Goal: Task Accomplishment & Management: Manage account settings

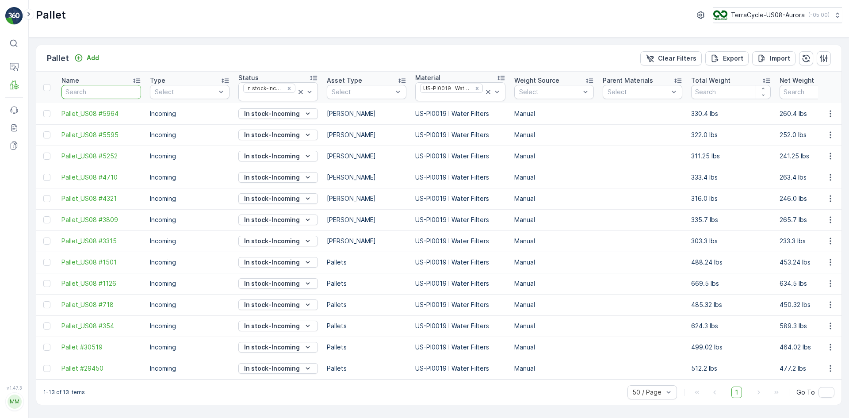
click at [90, 92] on input "text" at bounding box center [101, 92] width 80 height 14
type input "801"
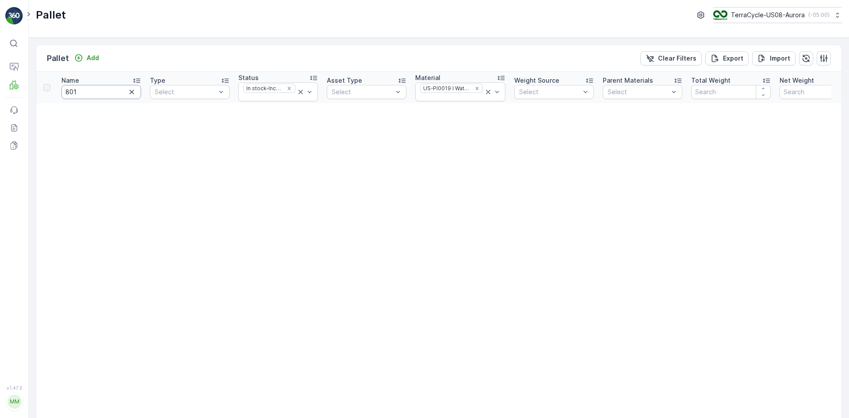
click at [66, 92] on input "801" at bounding box center [101, 92] width 80 height 14
type input "#801"
click at [298, 92] on icon at bounding box center [300, 92] width 9 height 9
click at [304, 92] on div at bounding box center [273, 91] width 63 height 7
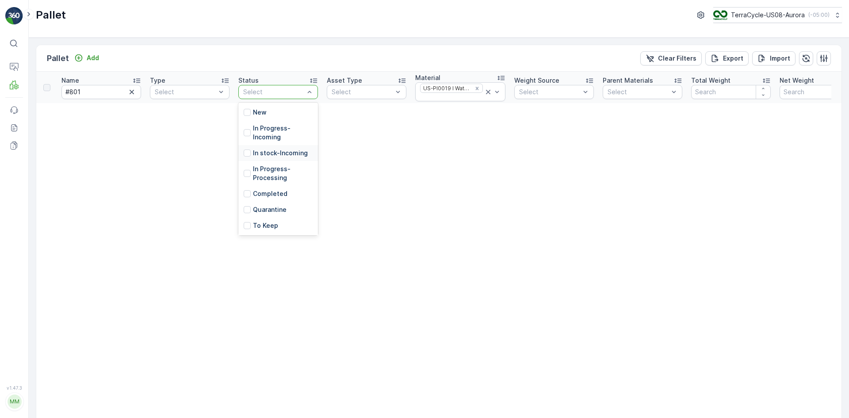
click at [281, 152] on p "In stock-Incoming" at bounding box center [280, 153] width 55 height 9
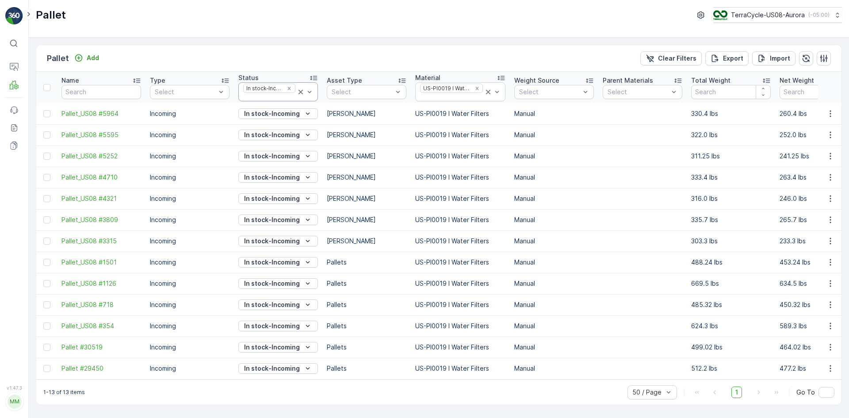
click at [301, 93] on icon at bounding box center [300, 92] width 9 height 9
click at [487, 91] on icon at bounding box center [488, 92] width 4 height 4
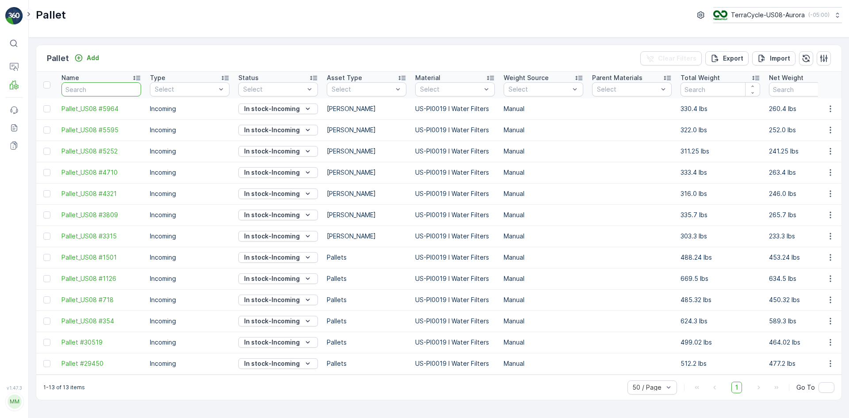
click at [111, 91] on input "text" at bounding box center [101, 89] width 80 height 14
type input "#"
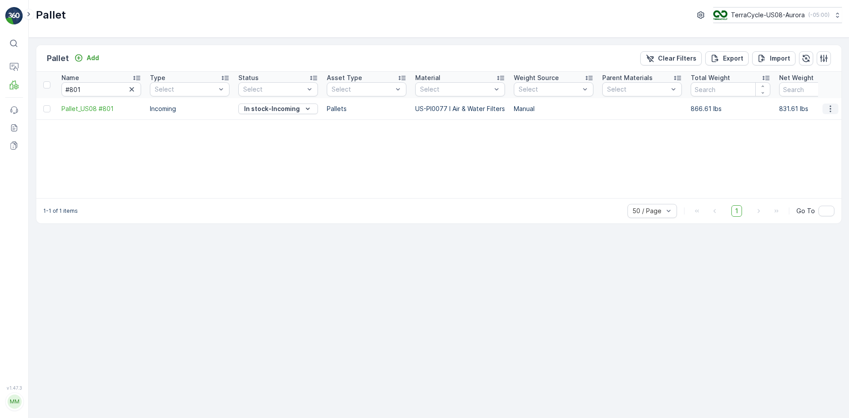
click at [832, 107] on icon "button" at bounding box center [830, 108] width 9 height 9
click at [817, 132] on span "Edit Pallet" at bounding box center [810, 134] width 30 height 9
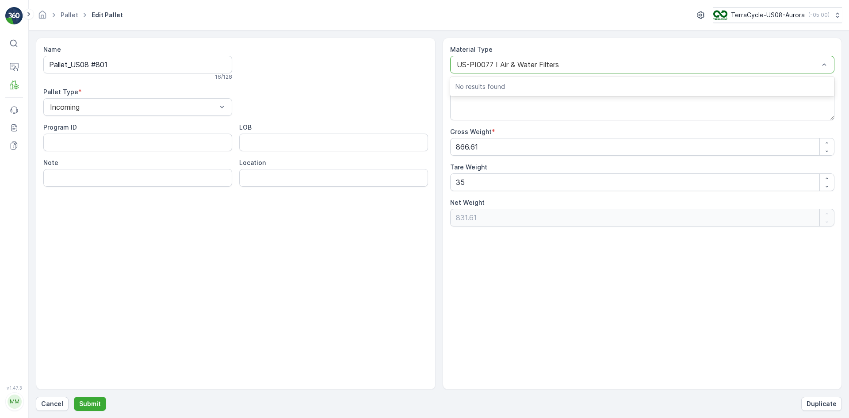
click at [530, 61] on div at bounding box center [638, 65] width 365 height 8
type input "0"
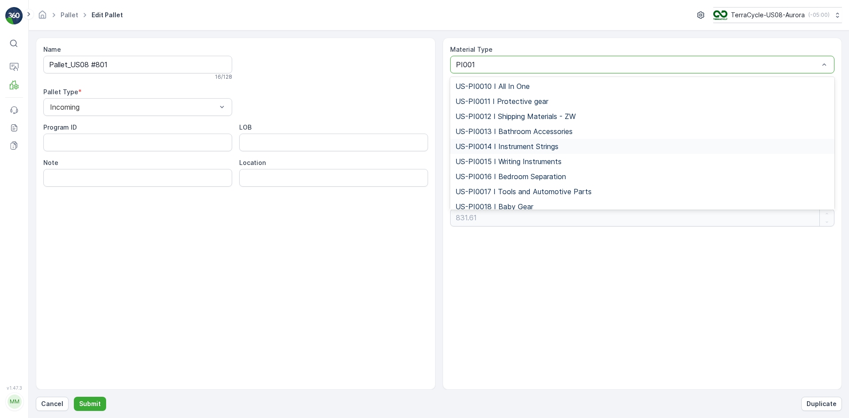
type input "PI0019"
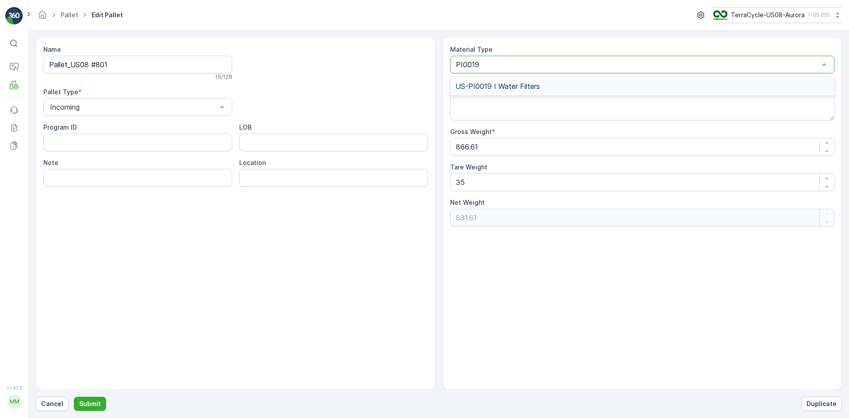
click at [528, 84] on span "US-PI0019 I Water Filters" at bounding box center [498, 86] width 85 height 8
click at [93, 403] on p "Submit" at bounding box center [90, 404] width 22 height 9
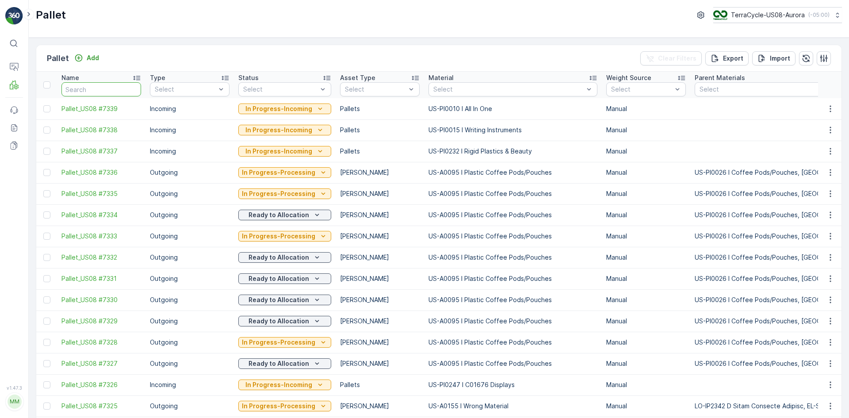
type input "#"
click at [109, 88] on input "#" at bounding box center [101, 89] width 80 height 14
type input "#25906"
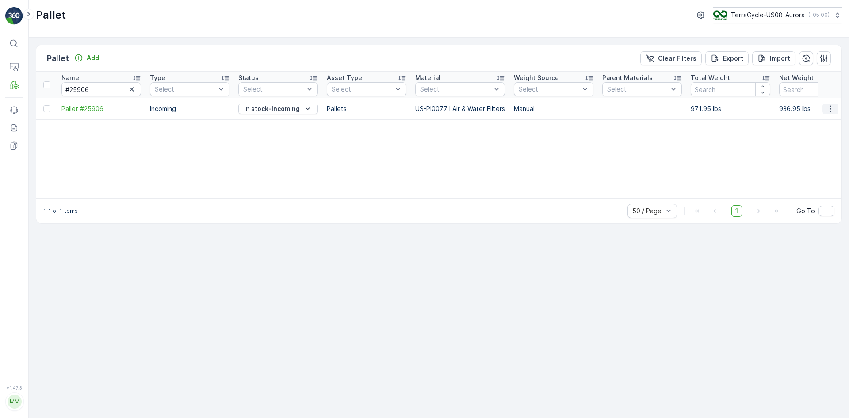
click at [833, 109] on icon "button" at bounding box center [830, 108] width 9 height 9
click at [811, 132] on span "Edit Pallet" at bounding box center [810, 134] width 30 height 9
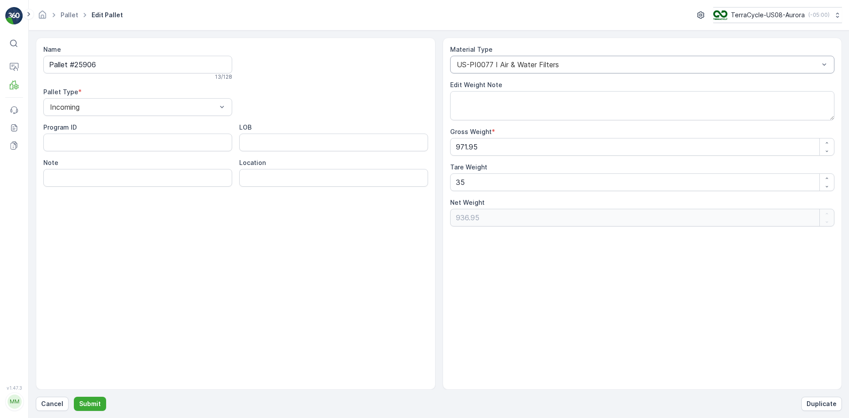
click at [507, 58] on div "US-PI0077 I Air & Water Filters" at bounding box center [642, 65] width 385 height 18
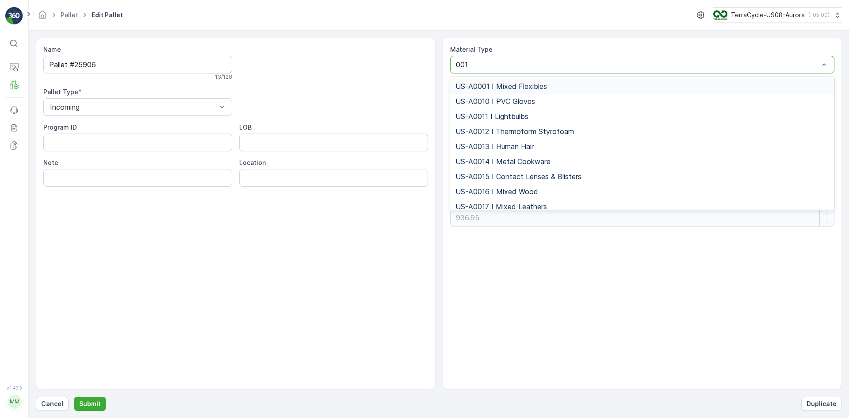
type input "0019"
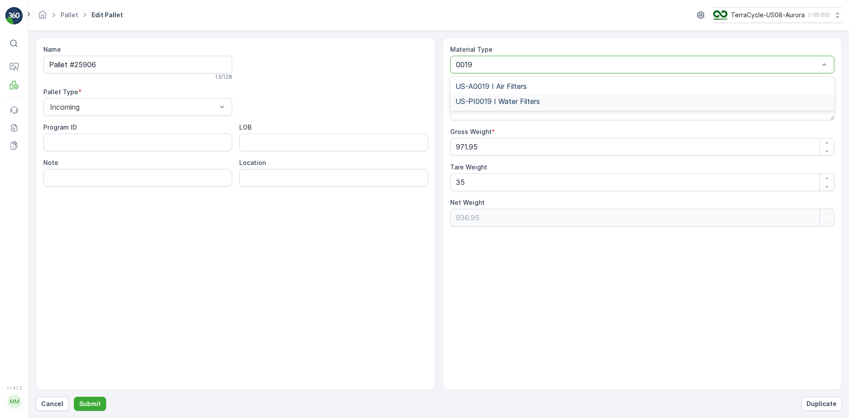
click at [522, 105] on span "US-PI0019 I Water Filters" at bounding box center [498, 101] width 85 height 8
click at [80, 400] on p "Submit" at bounding box center [90, 404] width 22 height 9
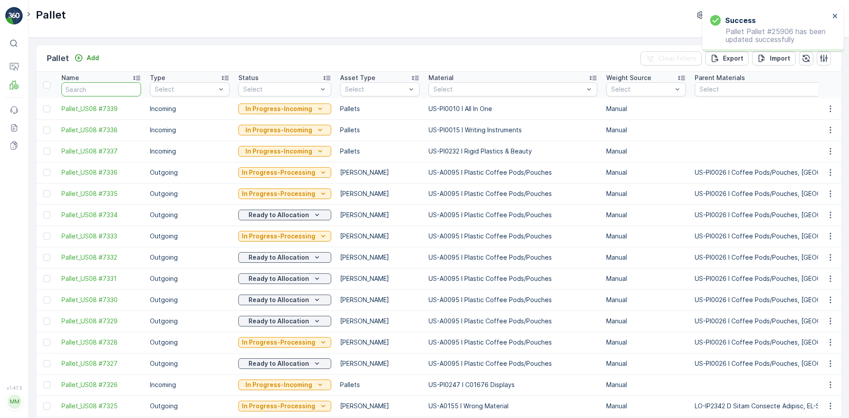
click at [79, 88] on input "text" at bounding box center [101, 89] width 80 height 14
type input "22954"
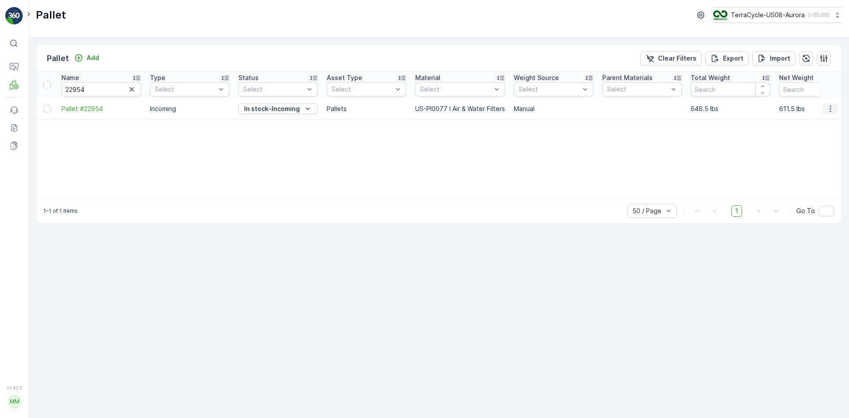
click at [833, 108] on icon "button" at bounding box center [830, 108] width 9 height 9
click at [823, 135] on span "Edit Pallet" at bounding box center [810, 134] width 30 height 9
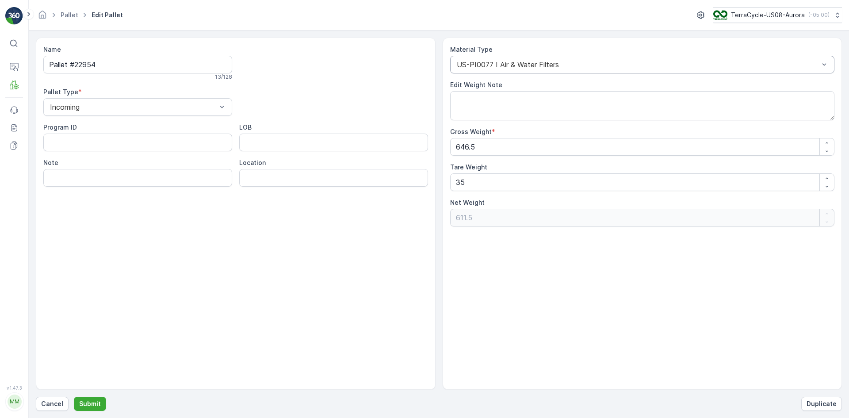
click at [536, 71] on div "US-PI0077 I Air & Water Filters" at bounding box center [642, 65] width 385 height 18
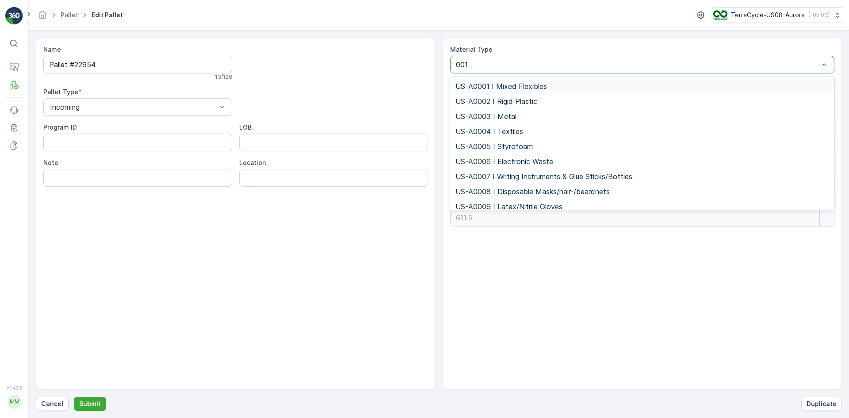
type input "0019"
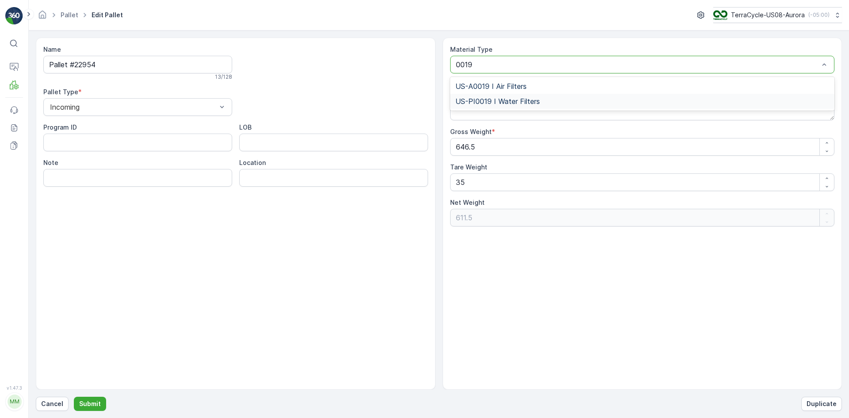
click at [537, 103] on span "US-PI0019 I Water Filters" at bounding box center [498, 101] width 85 height 8
click at [83, 408] on p "Submit" at bounding box center [90, 404] width 22 height 9
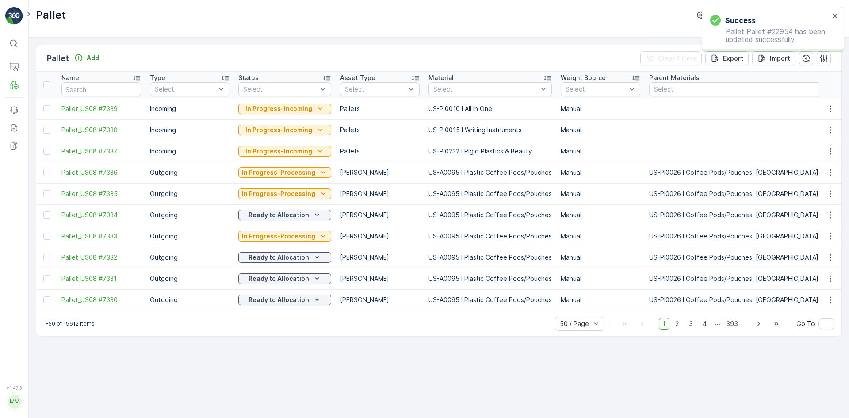
click at [102, 88] on input "text" at bounding box center [101, 89] width 80 height 14
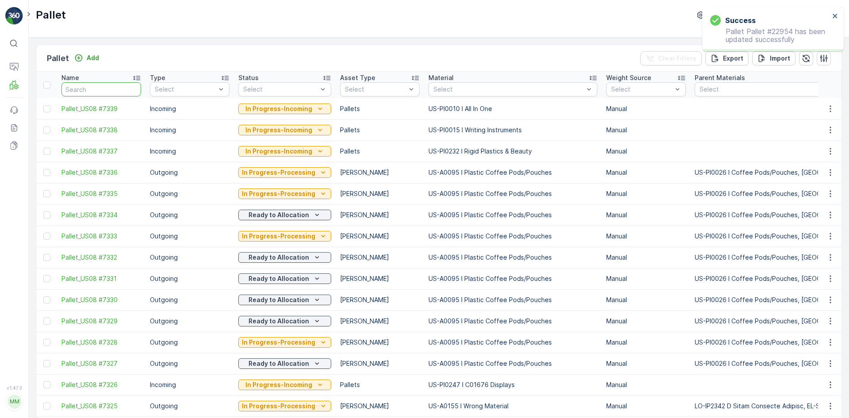
click at [103, 90] on input "text" at bounding box center [101, 89] width 80 height 14
type input "24105"
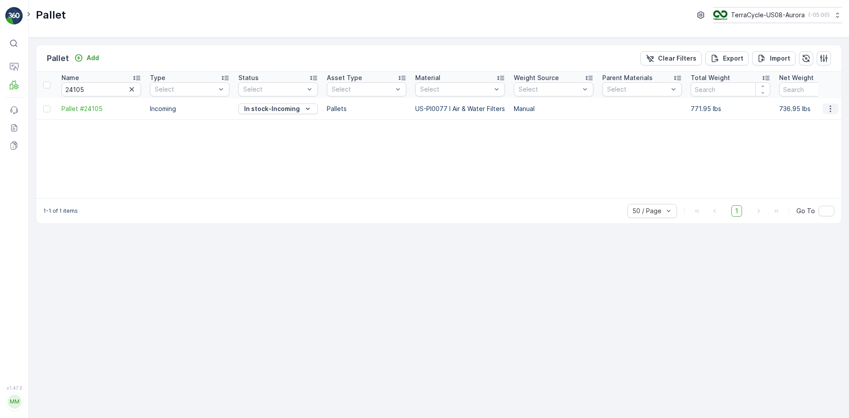
click at [835, 109] on button "button" at bounding box center [831, 109] width 16 height 11
click at [823, 133] on span "Edit Pallet" at bounding box center [810, 134] width 30 height 9
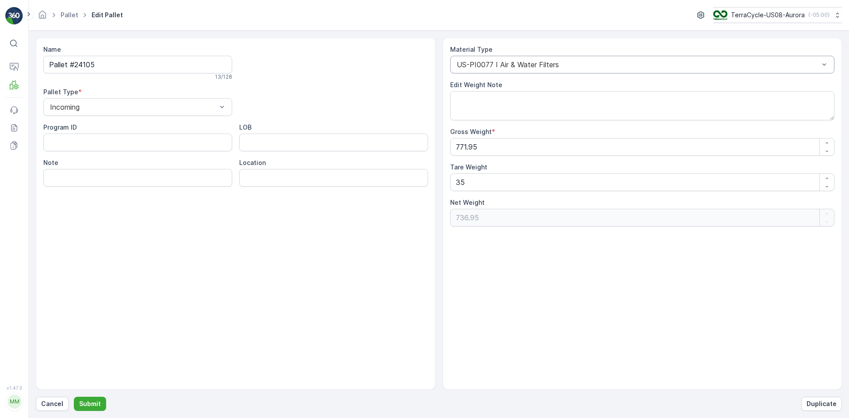
click at [518, 68] on div at bounding box center [638, 65] width 365 height 8
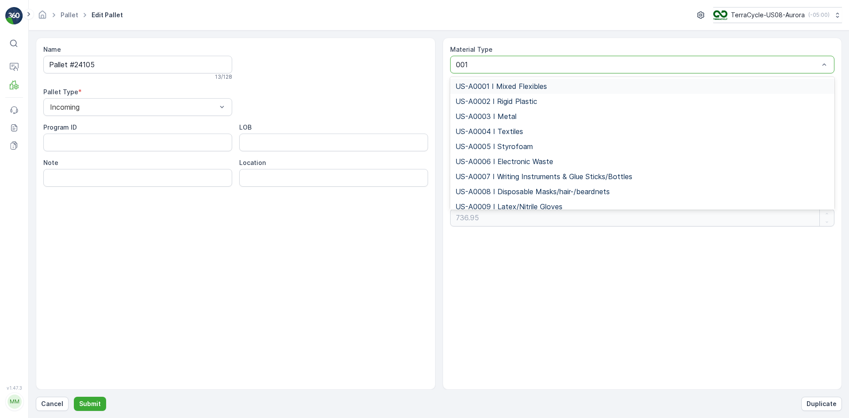
type input "0019"
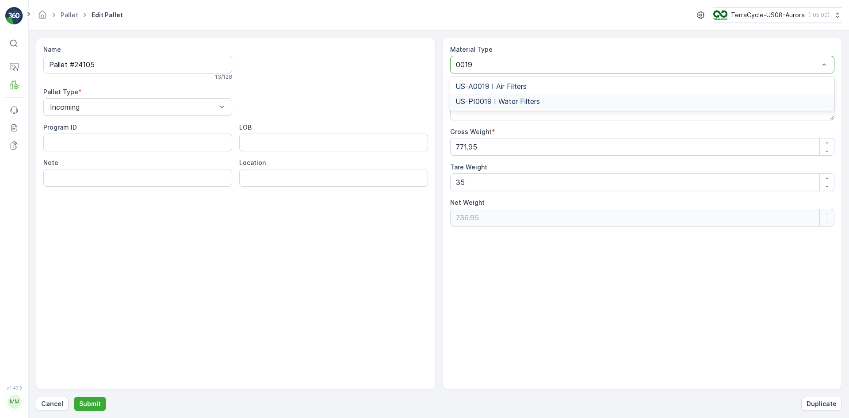
click at [527, 102] on span "US-PI0019 I Water Filters" at bounding box center [498, 101] width 85 height 8
click at [92, 400] on p "Submit" at bounding box center [90, 404] width 22 height 9
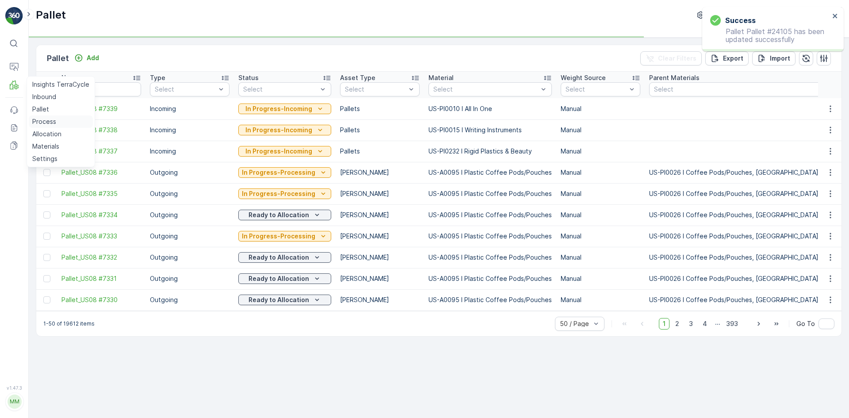
click at [50, 118] on p "Process" at bounding box center [44, 121] width 24 height 9
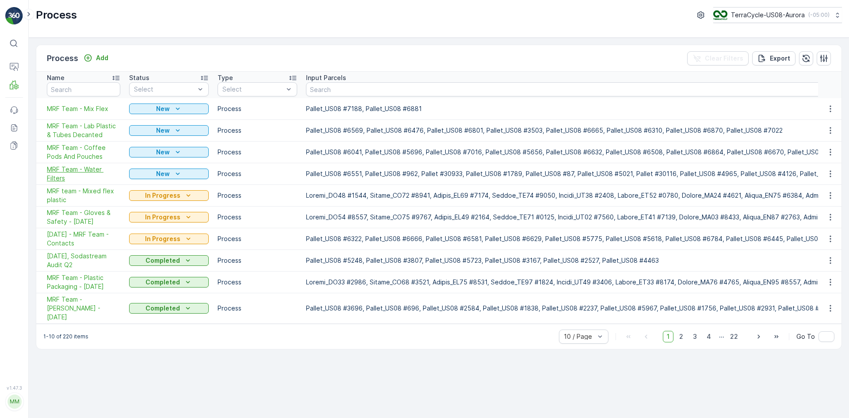
click at [54, 173] on span "MRF Team - Water Filters" at bounding box center [83, 174] width 73 height 18
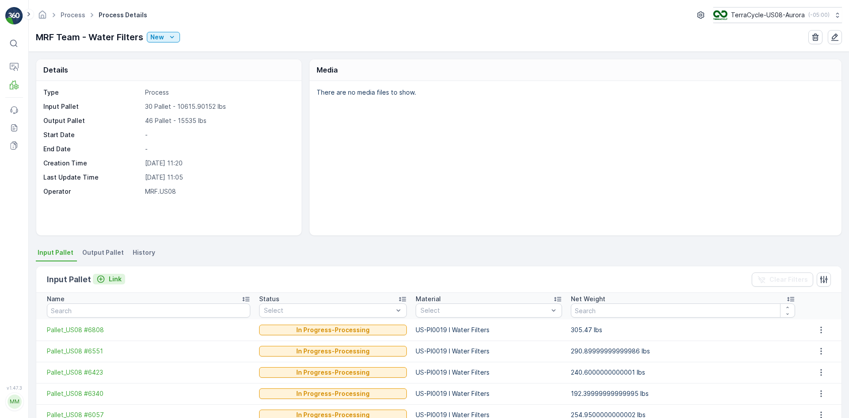
click at [121, 280] on button "Link" at bounding box center [109, 279] width 32 height 11
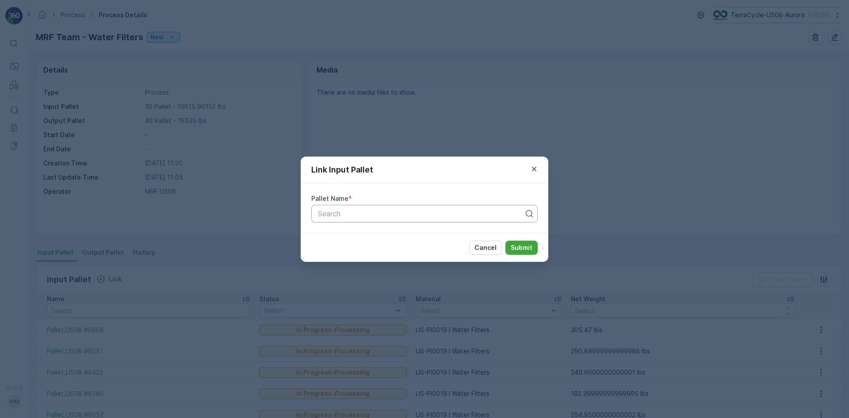
click at [358, 215] on div at bounding box center [421, 214] width 208 height 8
type input "24105"
click at [400, 234] on div "Pallet #24105" at bounding box center [425, 235] width 216 height 8
click at [516, 246] on p "Submit" at bounding box center [522, 247] width 22 height 9
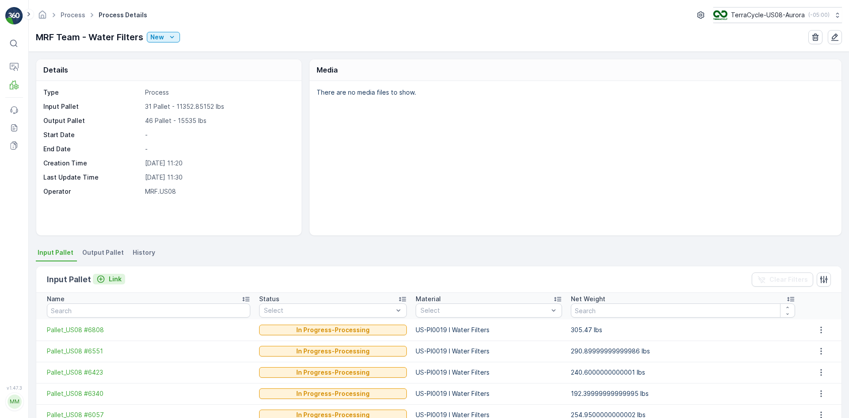
click at [122, 281] on button "Link" at bounding box center [109, 279] width 32 height 11
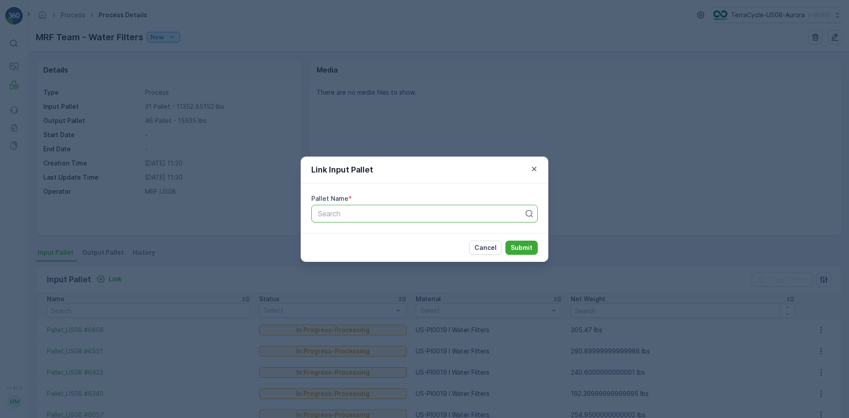
click at [442, 210] on div at bounding box center [421, 214] width 208 height 8
type input "801"
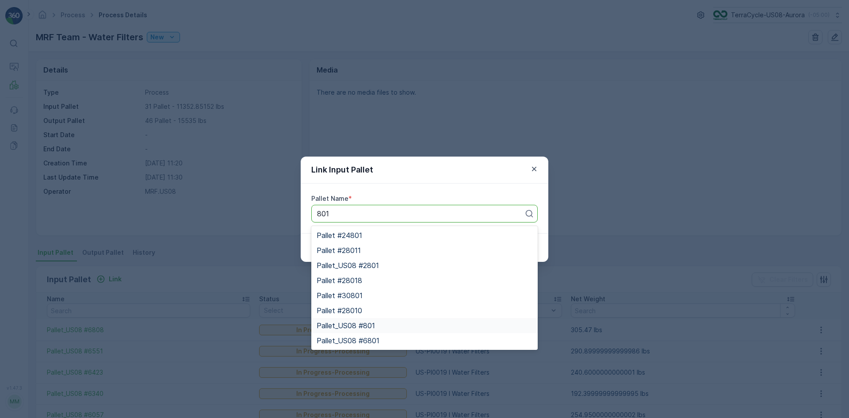
click at [388, 323] on div "Pallet_US08 #801" at bounding box center [425, 326] width 216 height 8
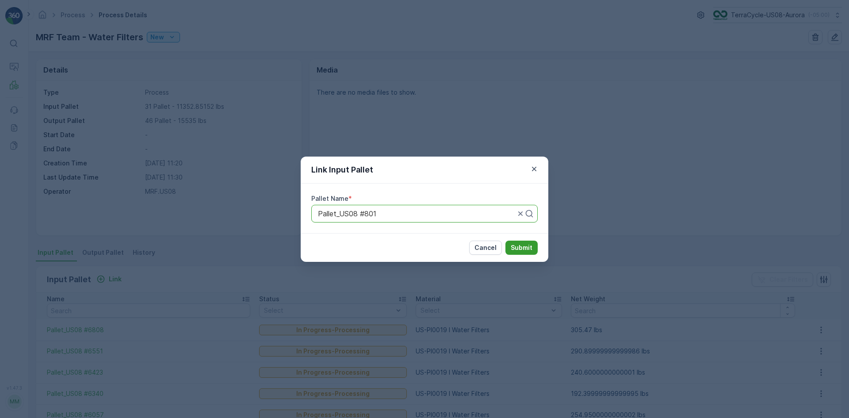
click at [534, 246] on button "Submit" at bounding box center [522, 248] width 32 height 14
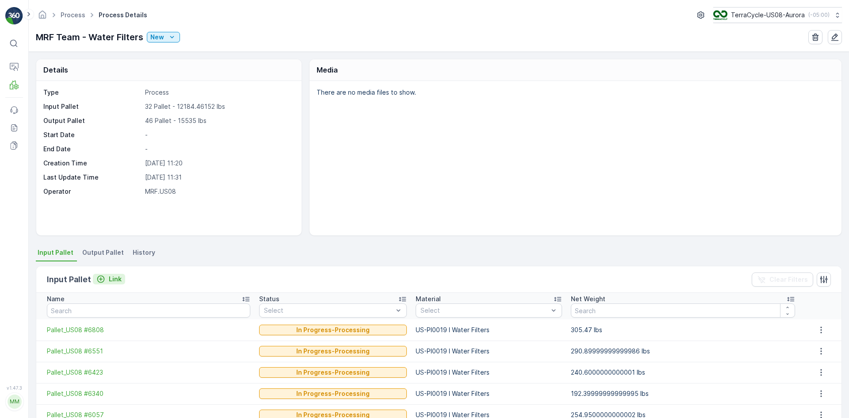
click at [120, 277] on p "Link" at bounding box center [115, 279] width 13 height 9
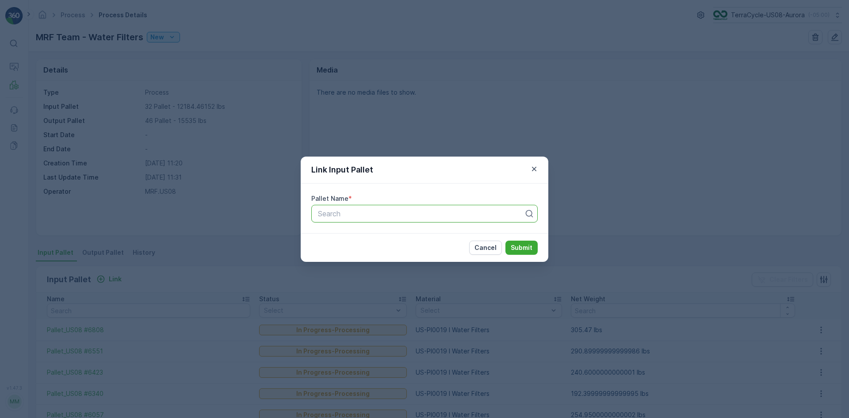
click at [362, 207] on div "Search" at bounding box center [424, 214] width 227 height 18
type input "25906"
click at [371, 237] on div "Pallet #25906" at bounding box center [425, 235] width 216 height 8
click at [523, 241] on button "Submit" at bounding box center [522, 248] width 32 height 14
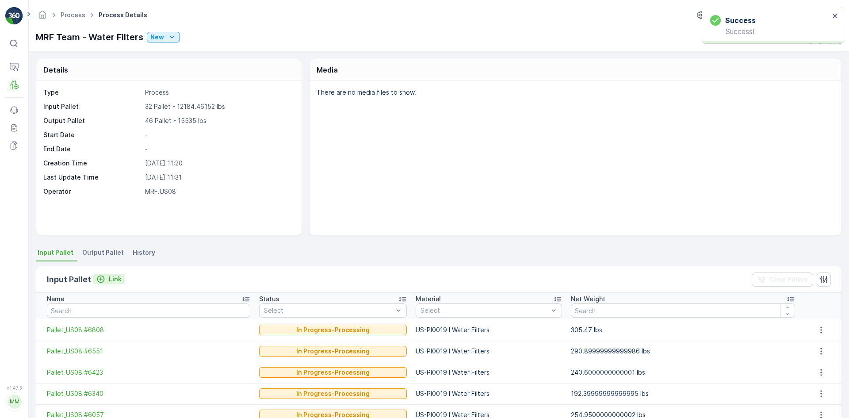
click at [102, 283] on icon "Link" at bounding box center [100, 279] width 9 height 9
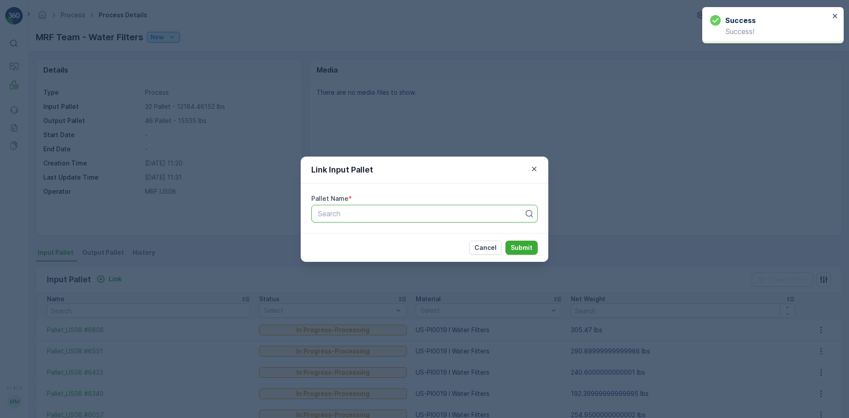
click at [340, 215] on div at bounding box center [421, 214] width 208 height 8
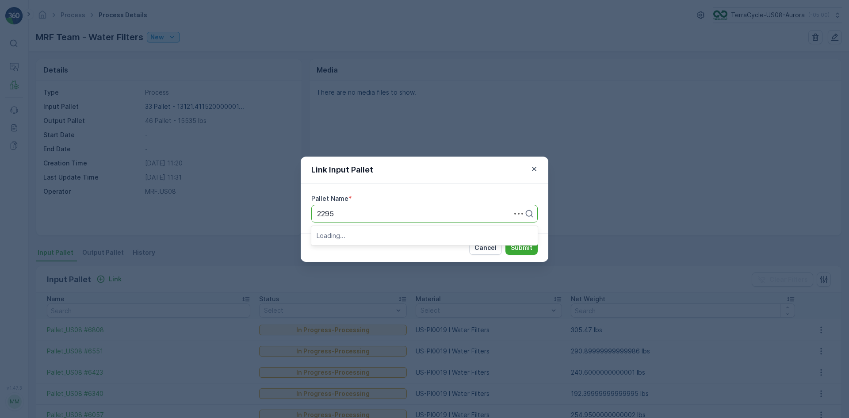
type input "22954"
click at [379, 232] on div "Pallet #22954" at bounding box center [425, 235] width 216 height 8
click at [526, 253] on button "Submit" at bounding box center [522, 248] width 32 height 14
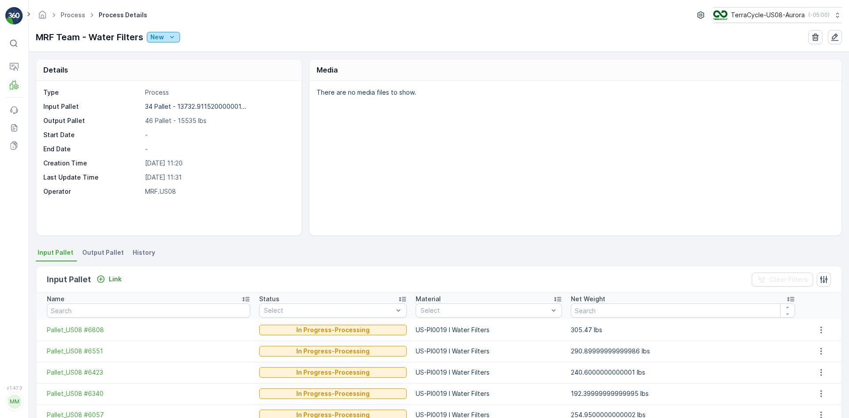
click at [165, 38] on div "New" at bounding box center [163, 37] width 26 height 9
click at [170, 77] on span "In Progress" at bounding box center [168, 75] width 33 height 9
click at [169, 36] on icon "New" at bounding box center [172, 37] width 9 height 9
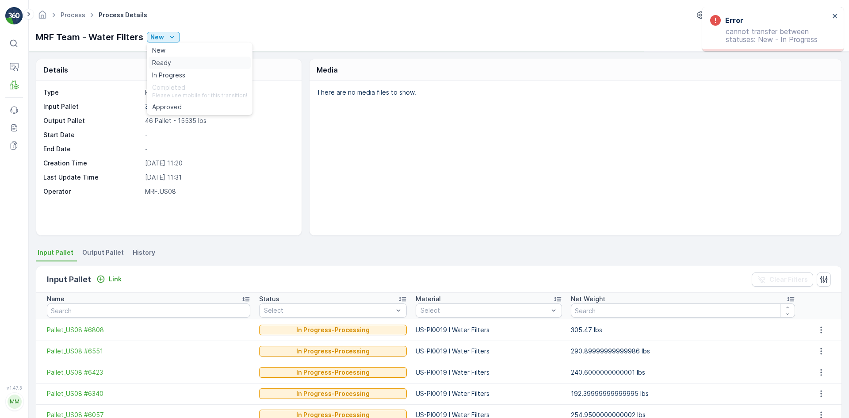
click at [178, 60] on div "Ready" at bounding box center [200, 63] width 102 height 12
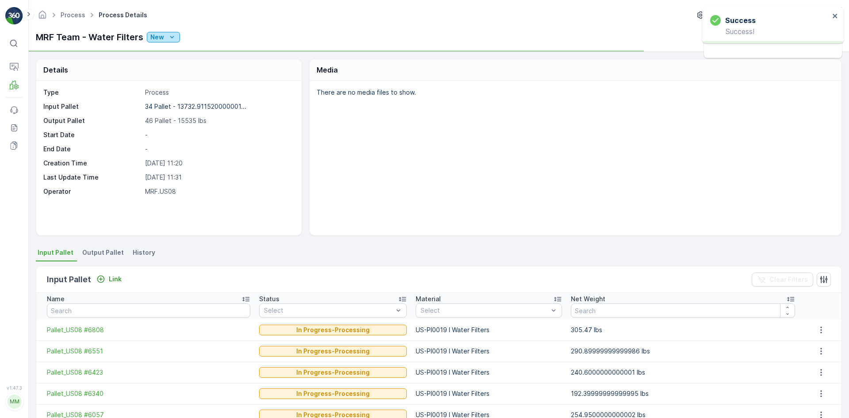
click at [171, 35] on icon "New" at bounding box center [172, 37] width 9 height 9
click at [171, 74] on span "In Progress" at bounding box center [168, 75] width 33 height 9
click at [45, 119] on p "Process" at bounding box center [44, 121] width 24 height 9
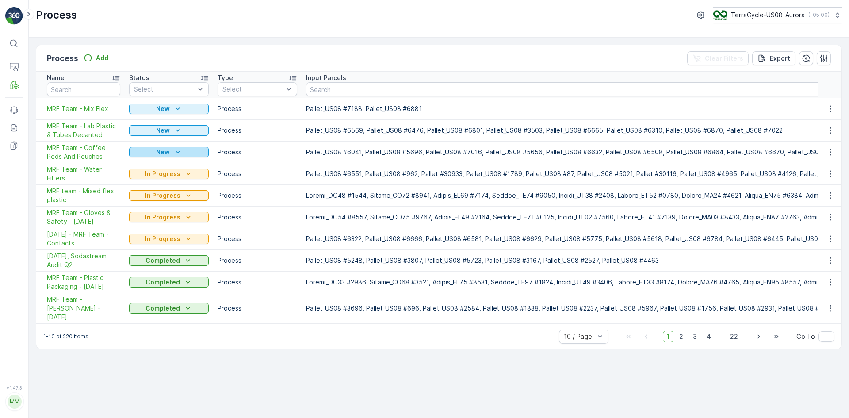
click at [154, 150] on div "New" at bounding box center [169, 152] width 73 height 9
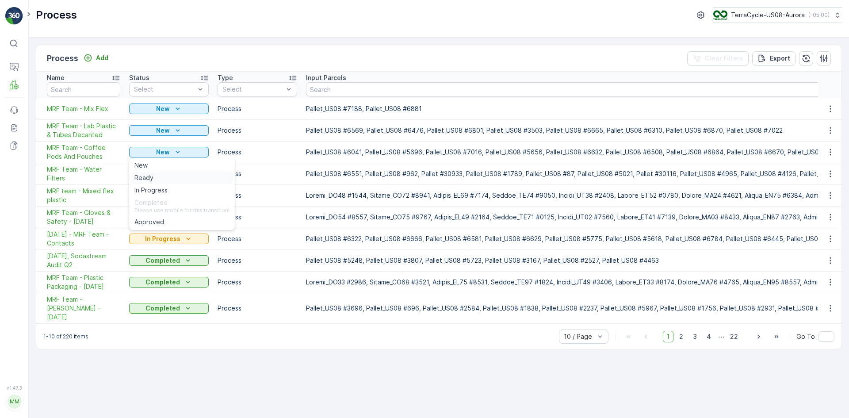
click at [152, 172] on div "Ready" at bounding box center [182, 178] width 102 height 12
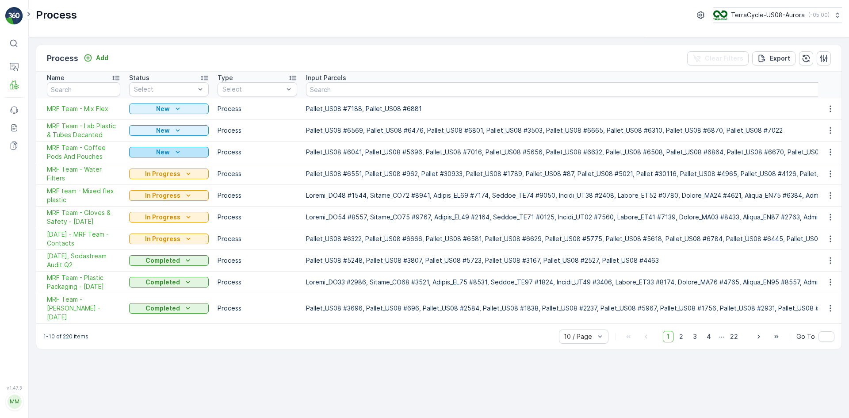
click at [161, 153] on p "New" at bounding box center [163, 152] width 14 height 9
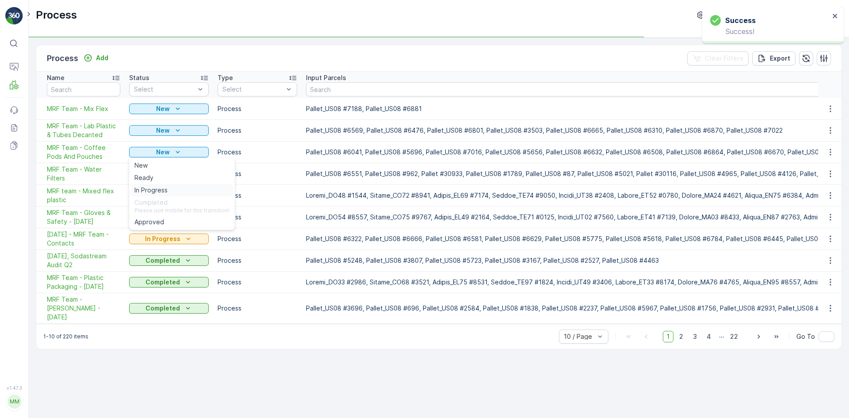
click at [148, 192] on span "In Progress" at bounding box center [150, 190] width 33 height 9
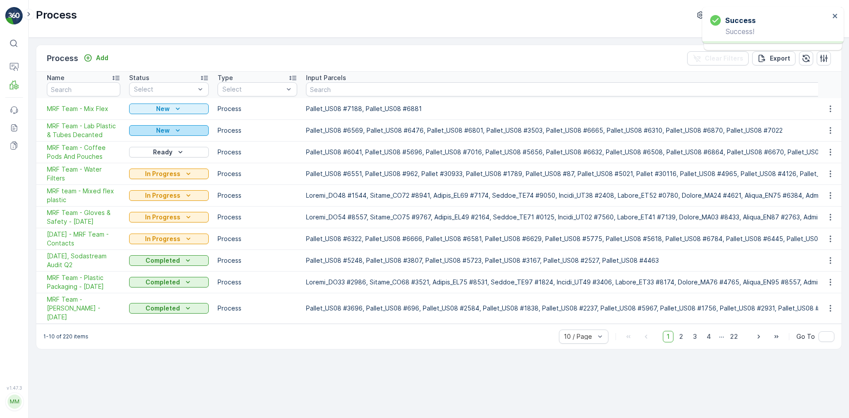
click at [171, 129] on div "New" at bounding box center [169, 130] width 73 height 9
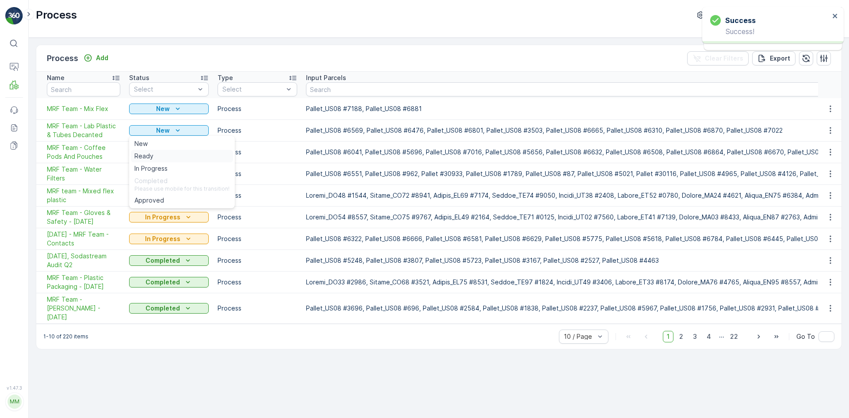
click at [162, 154] on div "Ready" at bounding box center [182, 156] width 102 height 12
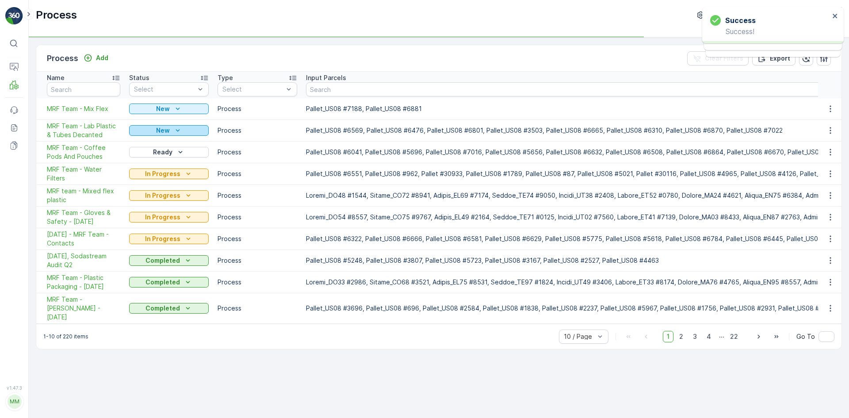
click at [172, 130] on div "New" at bounding box center [169, 130] width 73 height 9
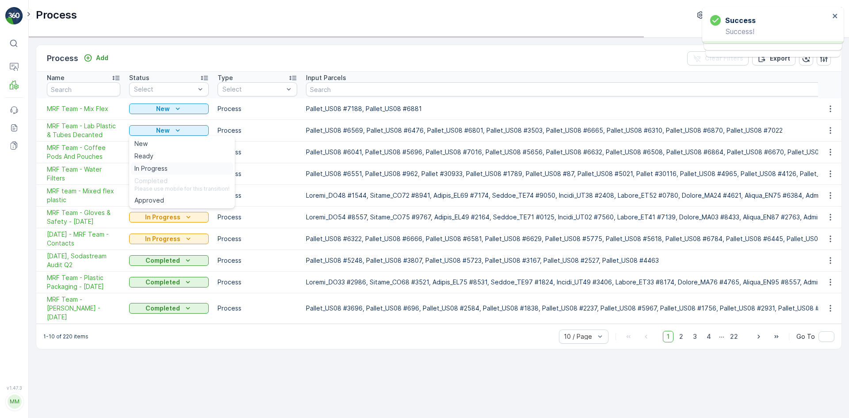
click at [164, 165] on span "In Progress" at bounding box center [150, 168] width 33 height 9
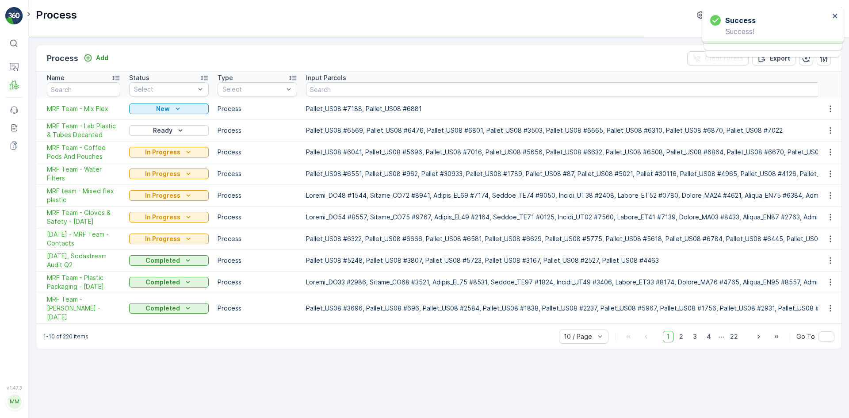
click at [184, 108] on div "New" at bounding box center [169, 108] width 73 height 9
click at [176, 108] on icon "New" at bounding box center [178, 109] width 4 height 2
click at [163, 130] on div "Ready" at bounding box center [182, 134] width 102 height 12
click at [179, 104] on icon "New" at bounding box center [177, 108] width 9 height 9
click at [169, 143] on div "In Progress" at bounding box center [182, 147] width 102 height 12
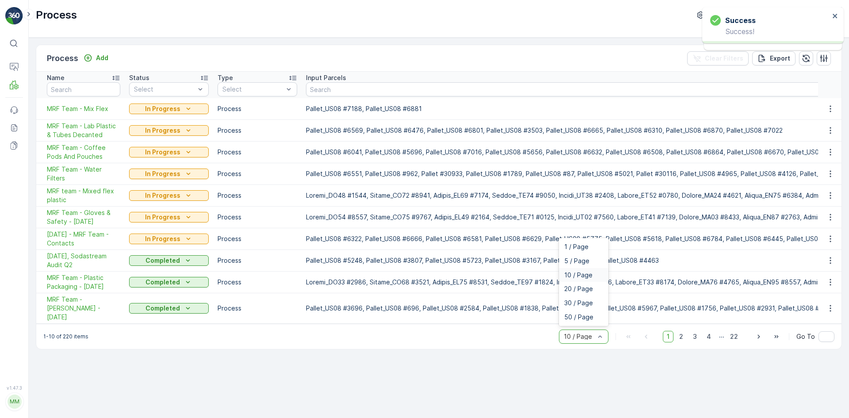
click at [591, 333] on div at bounding box center [579, 336] width 33 height 7
click at [590, 300] on span "30 / Page" at bounding box center [579, 303] width 29 height 7
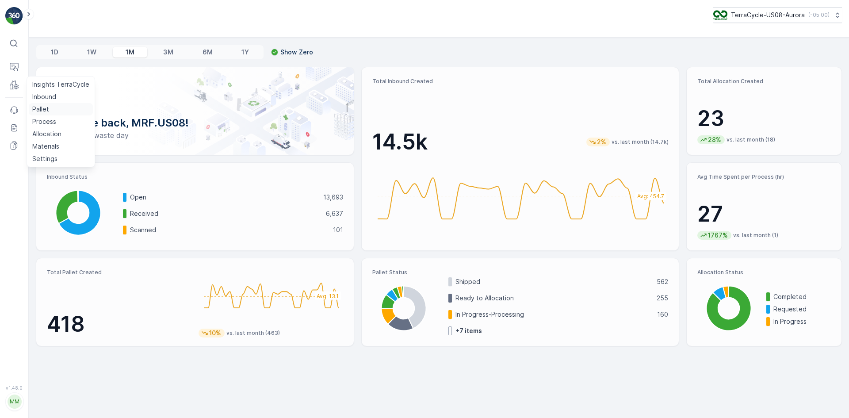
click at [45, 109] on p "Pallet" at bounding box center [40, 109] width 17 height 9
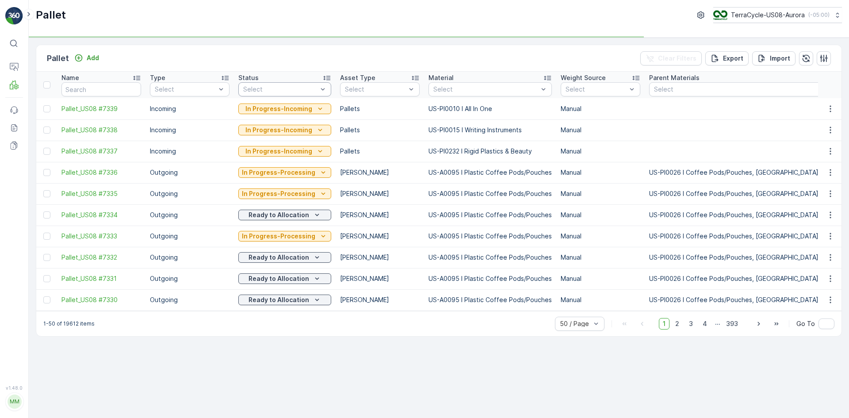
click at [257, 94] on div "Select" at bounding box center [284, 89] width 93 height 14
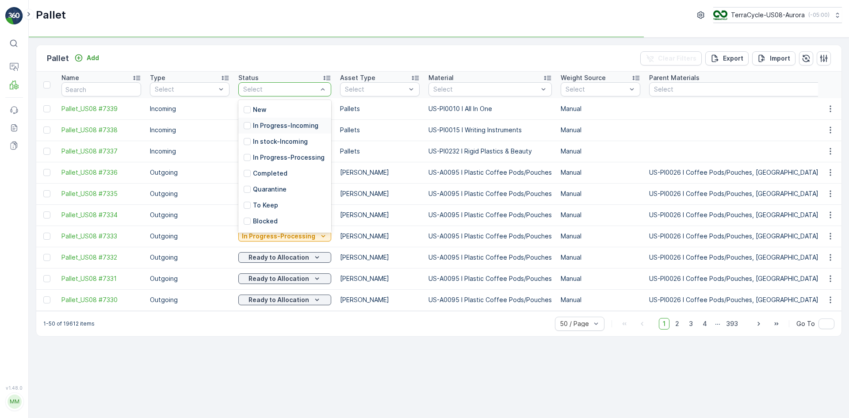
click at [261, 143] on td "In Progress-Incoming" at bounding box center [285, 151] width 102 height 21
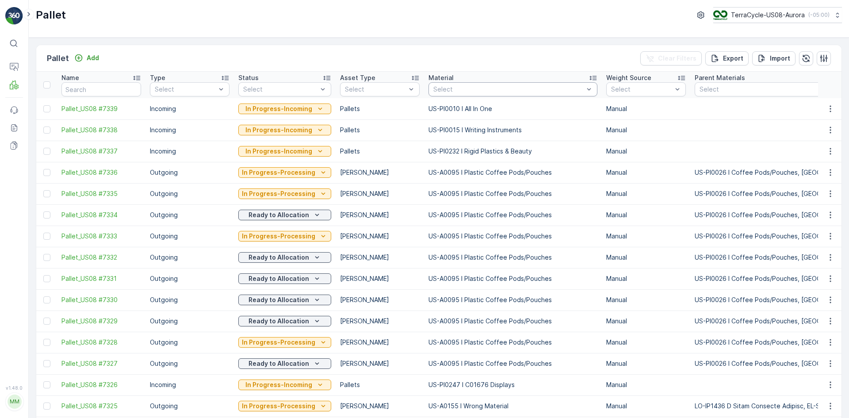
click at [451, 92] on div at bounding box center [509, 89] width 152 height 7
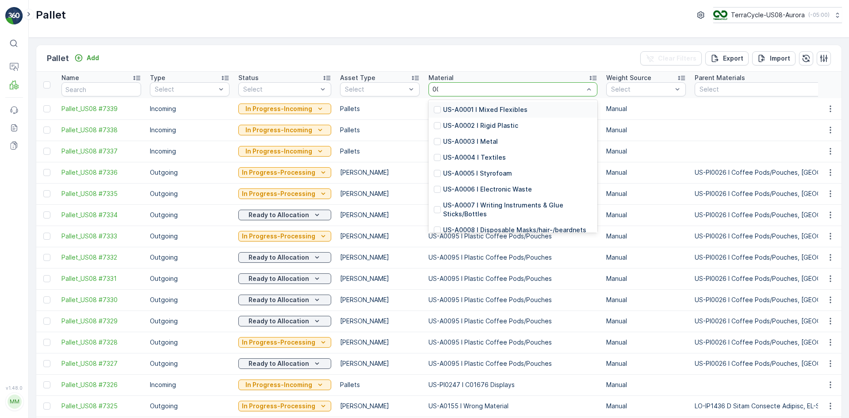
type input "0019"
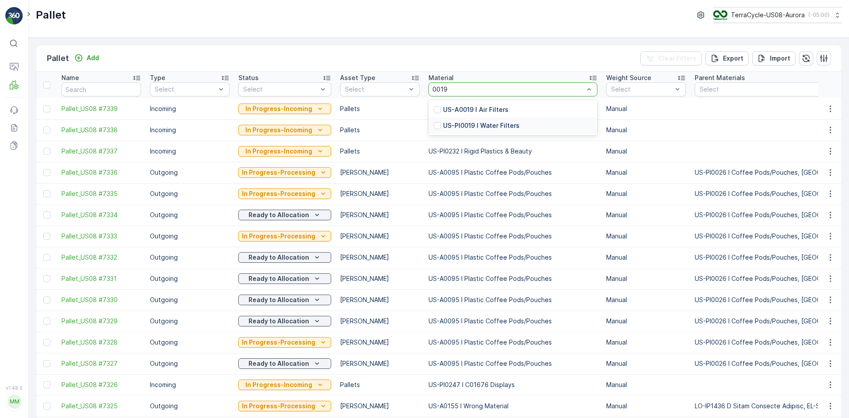
click at [460, 123] on p "US-PI0019 I Water Filters" at bounding box center [481, 125] width 77 height 9
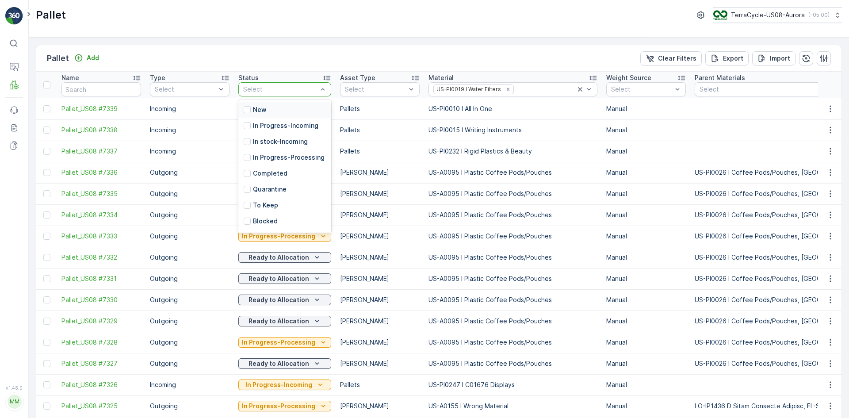
click at [292, 85] on div "Select" at bounding box center [280, 89] width 76 height 9
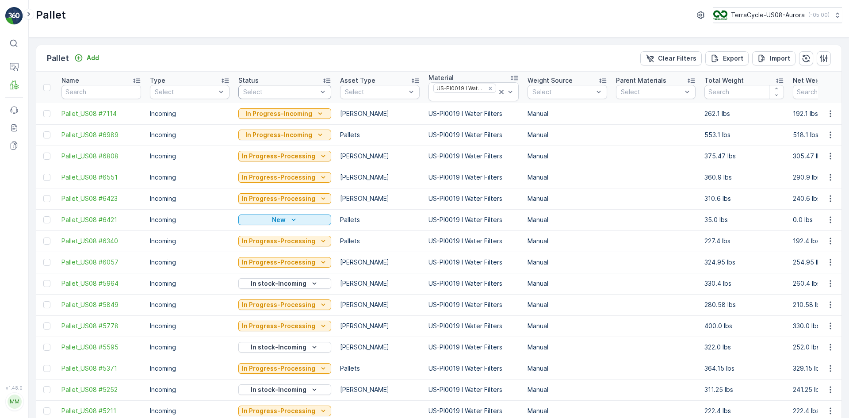
click at [270, 91] on div at bounding box center [280, 91] width 76 height 7
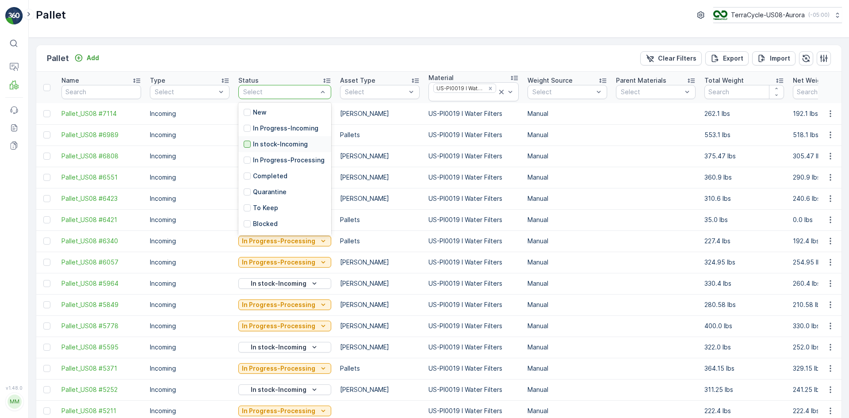
click at [248, 143] on div at bounding box center [247, 144] width 7 height 7
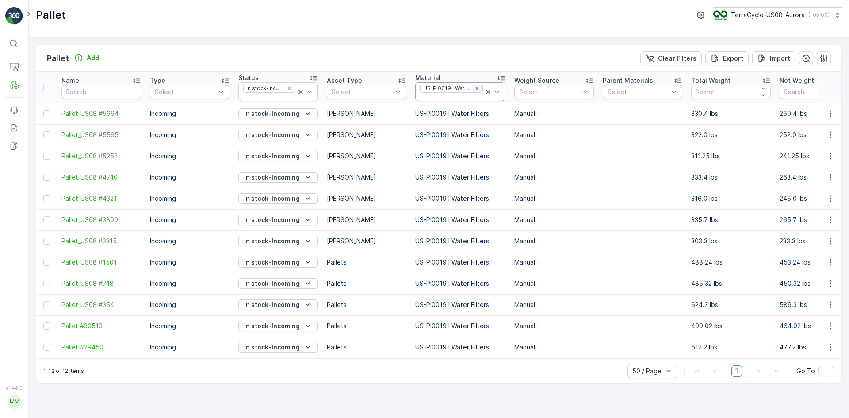
click at [476, 88] on icon "Remove US-PI0019 I Water Filters" at bounding box center [477, 88] width 3 height 3
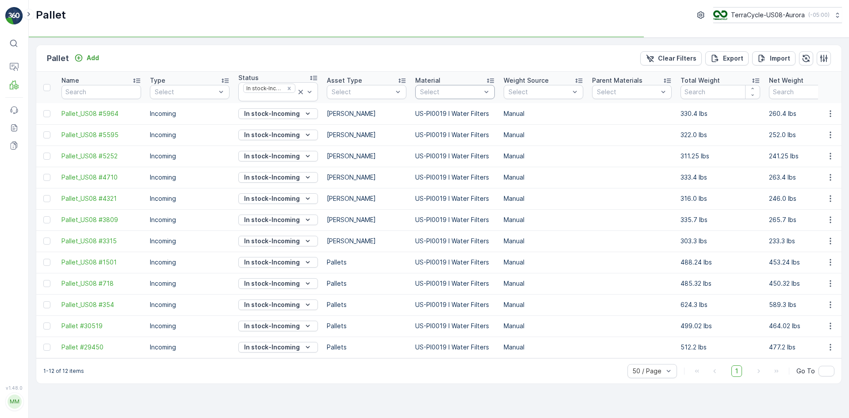
click at [467, 90] on div at bounding box center [450, 91] width 63 height 7
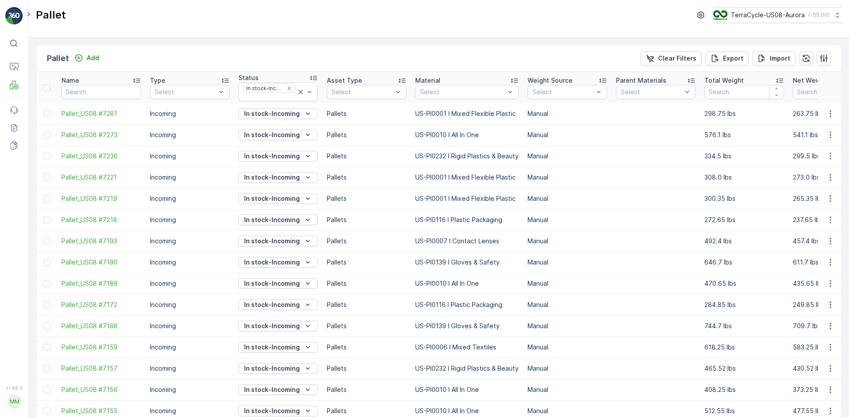
click at [436, 83] on p "Material" at bounding box center [427, 80] width 25 height 9
click at [437, 90] on div at bounding box center [462, 91] width 87 height 7
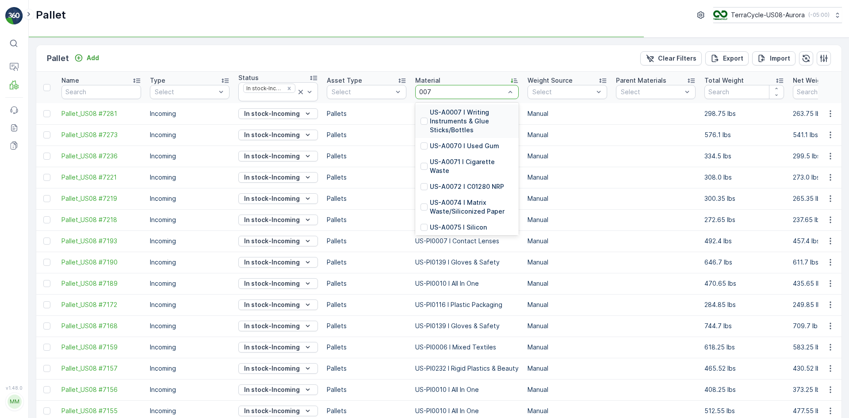
type input "0077"
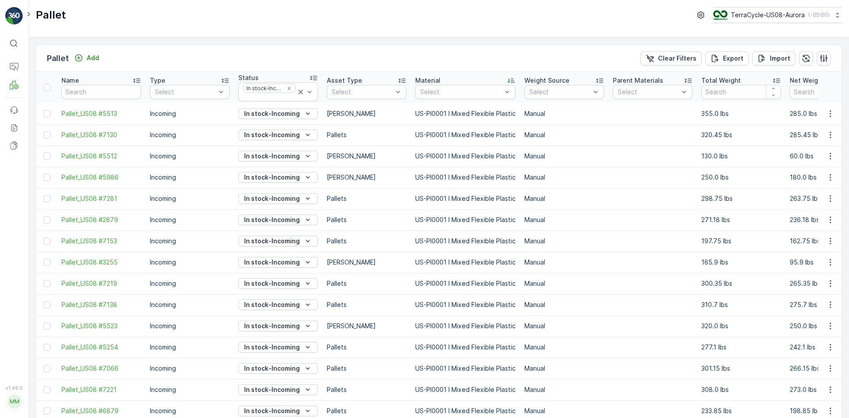
click at [425, 141] on td "US-PI0001 I Mixed Flexible Plastic" at bounding box center [465, 134] width 109 height 21
click at [445, 91] on div at bounding box center [461, 91] width 84 height 7
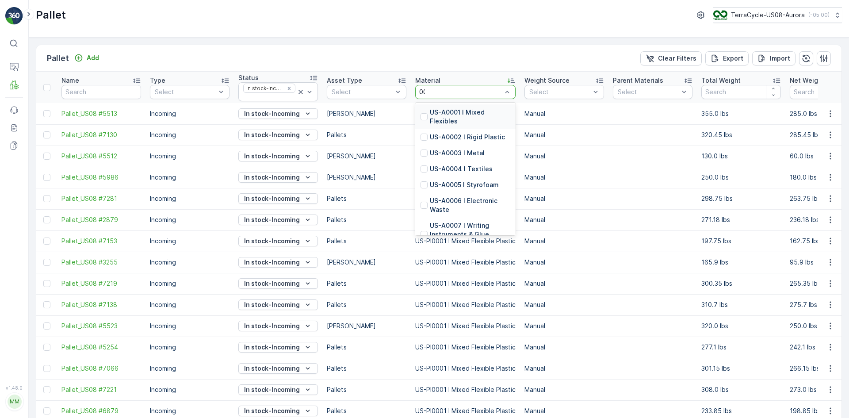
type input "0077"
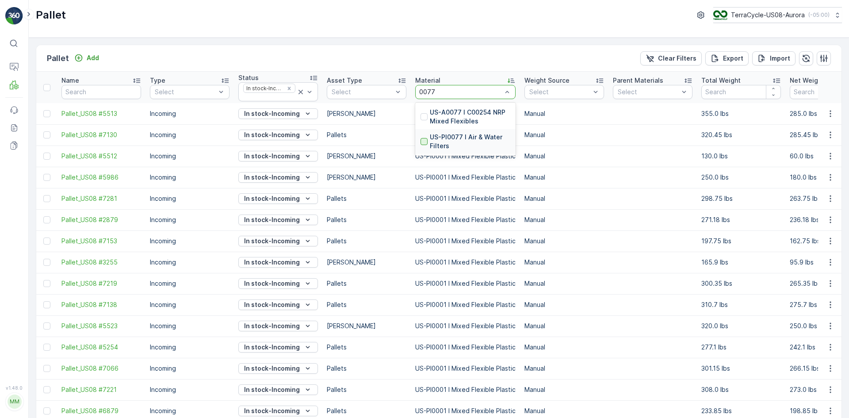
click at [423, 142] on div at bounding box center [424, 141] width 7 height 7
click at [181, 94] on div at bounding box center [185, 91] width 63 height 7
